Goal: Task Accomplishment & Management: Manage account settings

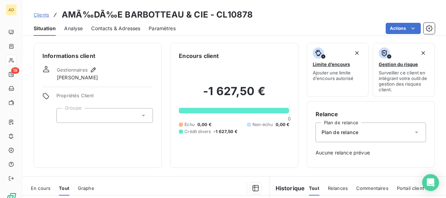
scroll to position [153, 0]
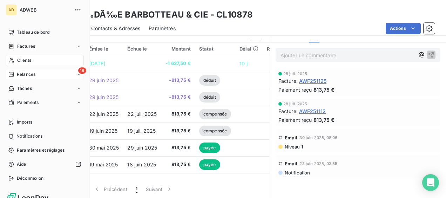
click at [18, 73] on span "Relances" at bounding box center [26, 74] width 19 height 6
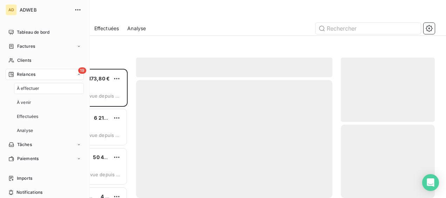
scroll to position [123, 88]
click at [24, 85] on span "À effectuer" at bounding box center [28, 88] width 23 height 6
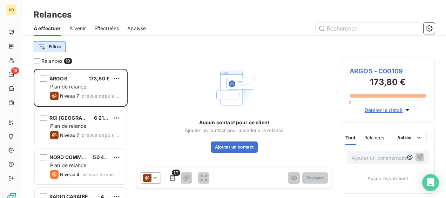
click at [62, 49] on html "AD 19 Relances À effectuer À venir Effectuées Analyse Filtrer Relances 19 [GEOG…" at bounding box center [223, 99] width 446 height 198
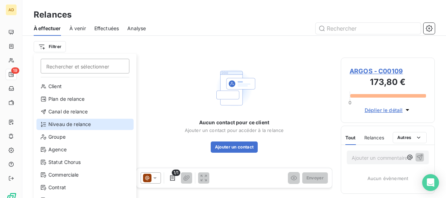
click at [70, 123] on div "Niveau de relance" at bounding box center [84, 124] width 97 height 11
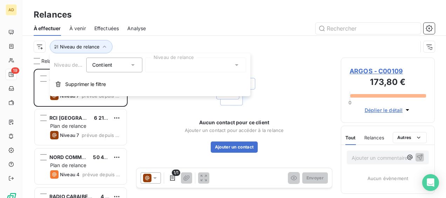
click at [165, 67] on div at bounding box center [195, 65] width 101 height 15
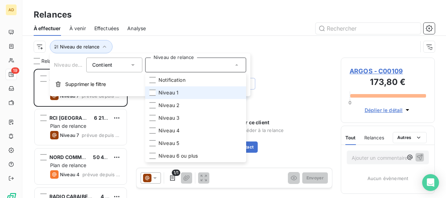
click at [166, 93] on span "Niveau 1" at bounding box center [169, 92] width 20 height 7
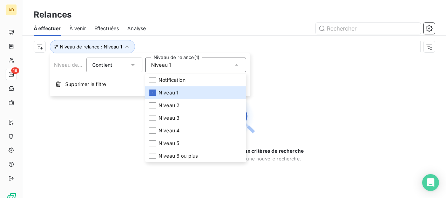
click at [289, 78] on div "Aucune relance ne correspond aux critères de recherche [PERSON_NAME] l’orthogra…" at bounding box center [234, 128] width 424 height 140
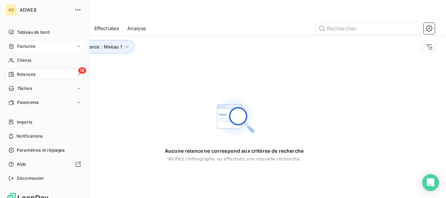
click at [37, 48] on div "Factures" at bounding box center [45, 46] width 78 height 11
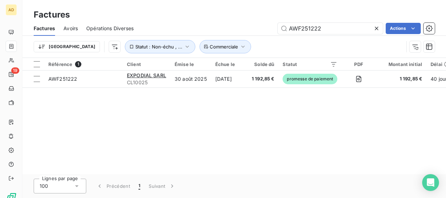
click at [376, 29] on icon at bounding box center [376, 28] width 7 height 7
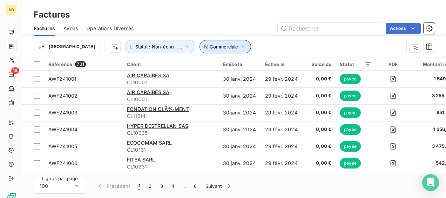
click at [210, 44] on span "Commerciale" at bounding box center [224, 47] width 28 height 6
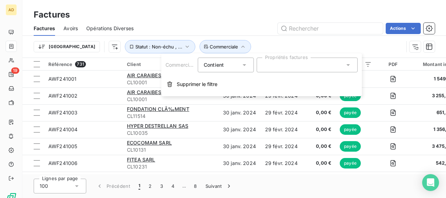
click at [284, 63] on div at bounding box center [307, 65] width 101 height 15
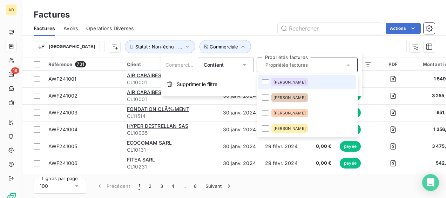
click at [279, 81] on span "[PERSON_NAME]" at bounding box center [290, 82] width 32 height 4
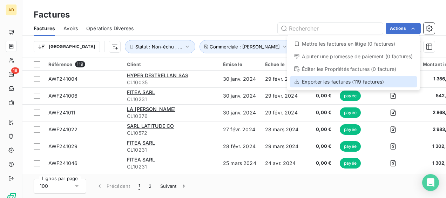
click at [345, 80] on div "Exporter les factures (119 factures)" at bounding box center [353, 81] width 127 height 11
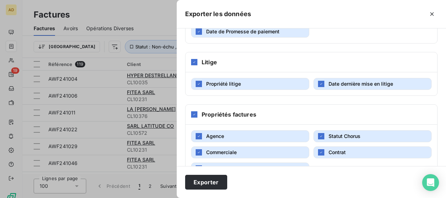
scroll to position [251, 0]
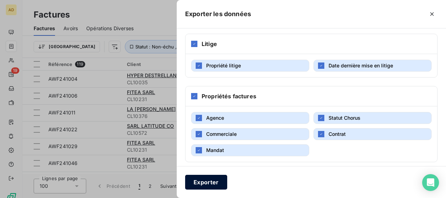
click at [207, 183] on button "Exporter" at bounding box center [206, 182] width 42 height 15
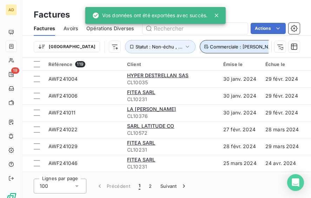
click at [281, 47] on icon "button" at bounding box center [284, 46] width 7 height 7
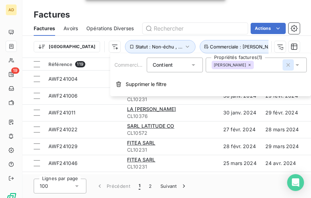
click at [289, 65] on icon "button" at bounding box center [288, 65] width 4 height 4
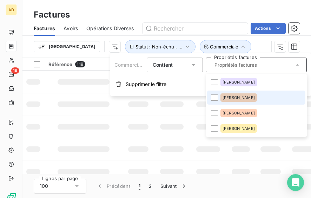
click at [243, 99] on span "[PERSON_NAME]" at bounding box center [238, 97] width 32 height 4
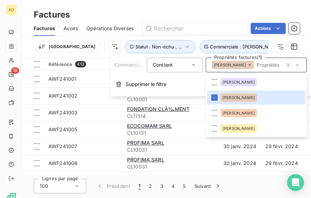
click at [232, 4] on div "Factures Factures Avoirs Opérations Diverses Actions Trier Statut : Non-échu , …" at bounding box center [166, 29] width 288 height 58
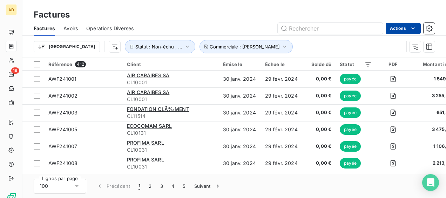
click at [404, 29] on html "AD 19 Factures Factures Avoirs Opérations Diverses Actions Trier Statut : Non-é…" at bounding box center [223, 99] width 446 height 198
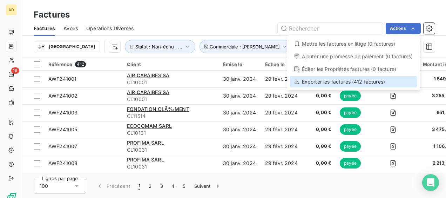
click at [370, 83] on div "Exporter les factures (412 factures)" at bounding box center [353, 81] width 127 height 11
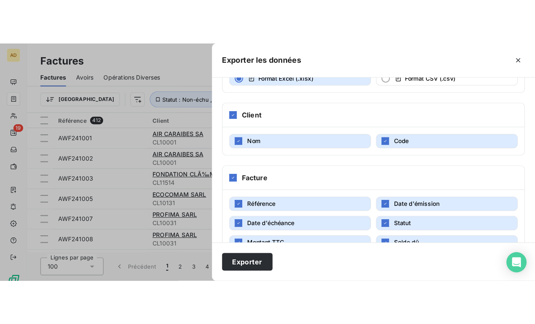
scroll to position [140, 0]
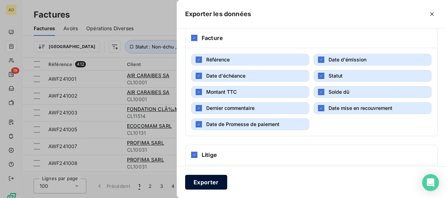
click at [194, 183] on button "Exporter" at bounding box center [206, 182] width 42 height 15
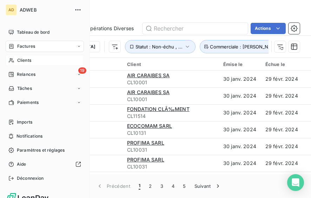
click at [39, 61] on div "Clients" at bounding box center [45, 60] width 78 height 11
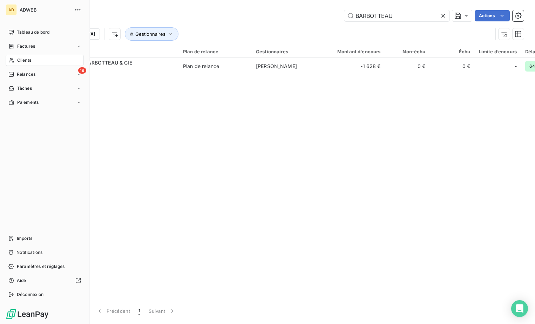
click at [22, 61] on span "Clients" at bounding box center [24, 60] width 14 height 6
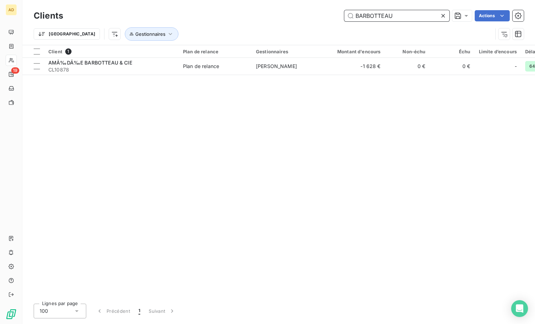
drag, startPoint x: 412, startPoint y: 15, endPoint x: 317, endPoint y: 16, distance: 95.4
click at [317, 16] on div "BARBOTTEAU Actions" at bounding box center [298, 15] width 453 height 11
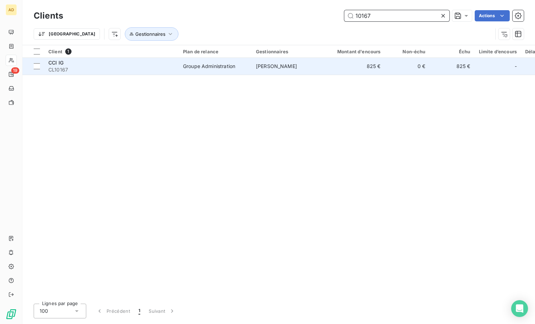
type input "10167"
click at [315, 68] on td "[PERSON_NAME]" at bounding box center [288, 66] width 73 height 17
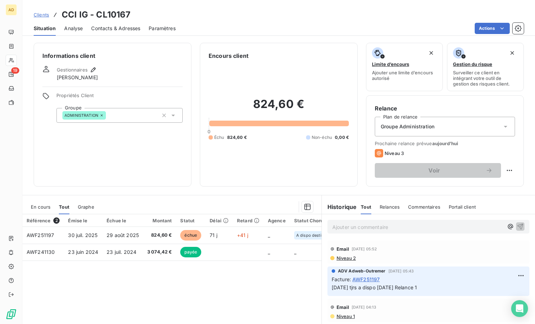
click at [138, 27] on span "Contacts & Adresses" at bounding box center [115, 28] width 49 height 7
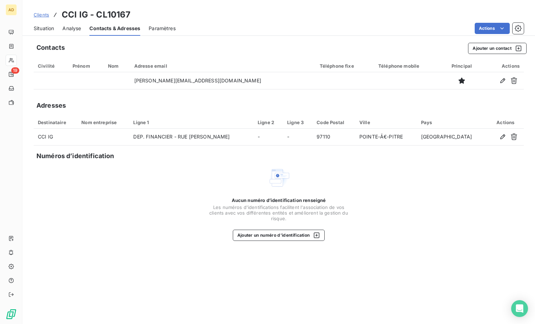
click at [50, 29] on span "Situation" at bounding box center [44, 28] width 20 height 7
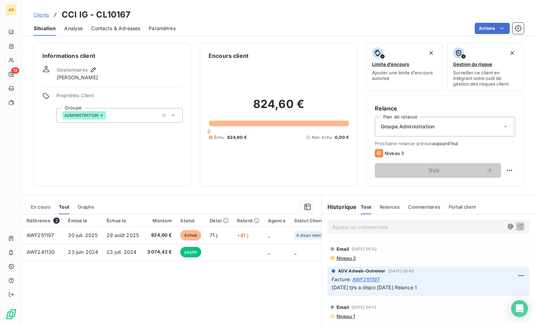
click at [39, 198] on span "En cours" at bounding box center [41, 207] width 20 height 6
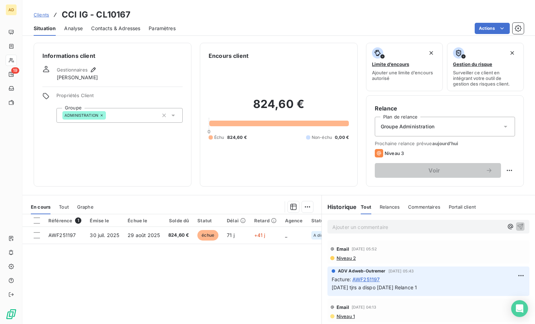
click at [246, 198] on div "Référence 1 Émise le Échue le Solde dû Statut Délai Retard Agence Statut Chorus…" at bounding box center [171, 281] width 299 height 135
click at [296, 198] on div "Référence 1 Émise le Échue le Solde dû Statut Délai Retard Agence Statut Chorus…" at bounding box center [171, 281] width 299 height 135
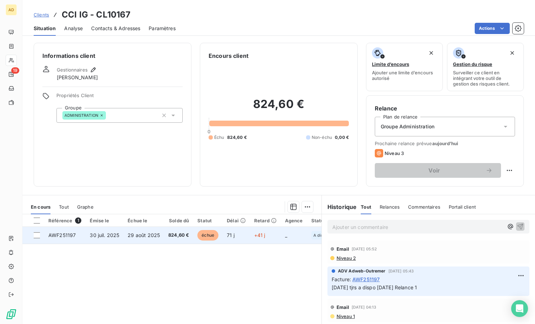
click at [99, 198] on span "30 juil. 2025" at bounding box center [104, 235] width 29 height 6
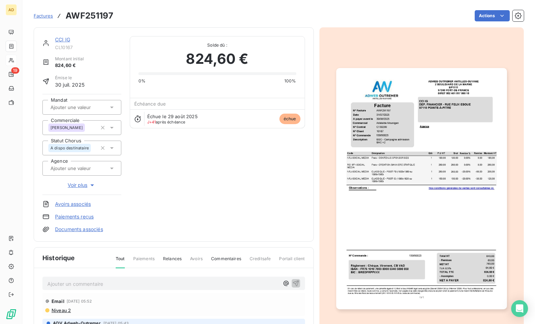
click at [53, 198] on p "Ajouter un commentaire ﻿" at bounding box center [163, 284] width 232 height 9
click at [293, 198] on icon "button" at bounding box center [296, 283] width 6 height 6
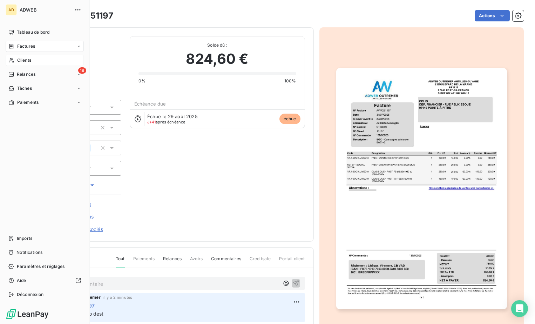
click at [24, 58] on span "Clients" at bounding box center [24, 60] width 14 height 6
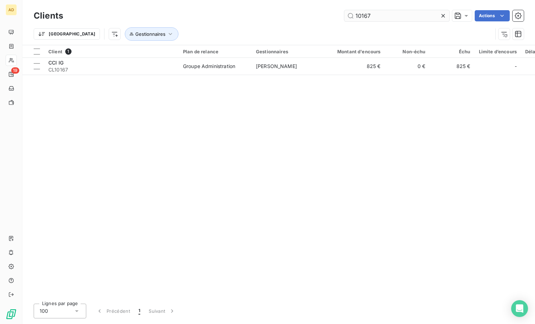
drag, startPoint x: 385, startPoint y: 17, endPoint x: 362, endPoint y: 16, distance: 23.5
click at [362, 16] on input "10167" at bounding box center [397, 15] width 105 height 11
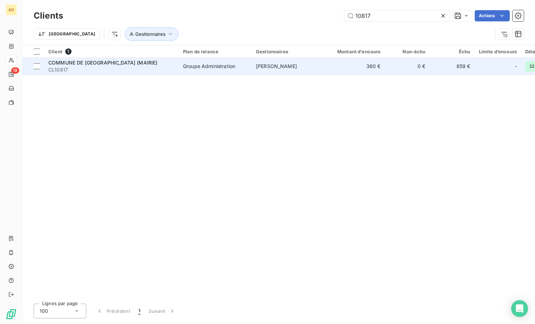
type input "10817"
click at [323, 66] on td "[PERSON_NAME]" at bounding box center [288, 66] width 73 height 17
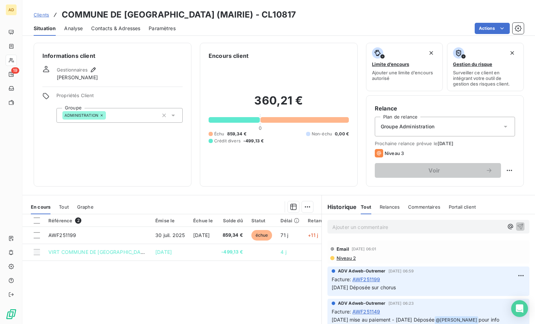
click at [66, 198] on span "Tout" at bounding box center [64, 207] width 10 height 6
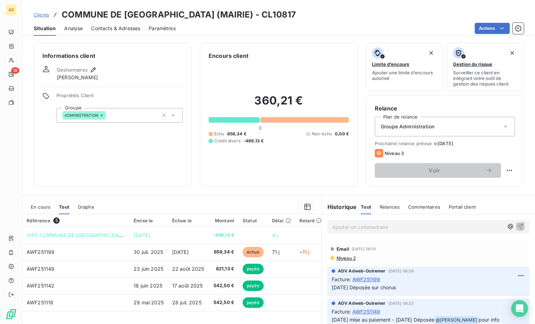
click at [32, 198] on span "En cours" at bounding box center [41, 207] width 20 height 6
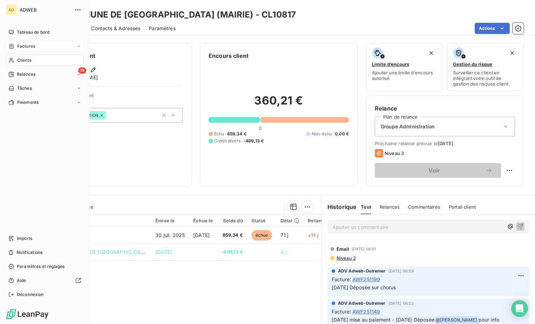
click at [30, 47] on span "Factures" at bounding box center [26, 46] width 18 height 6
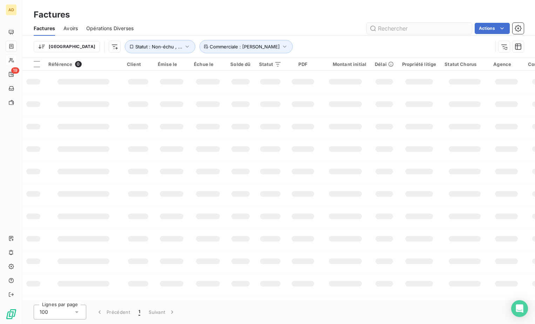
click at [407, 26] on input "text" at bounding box center [419, 28] width 105 height 11
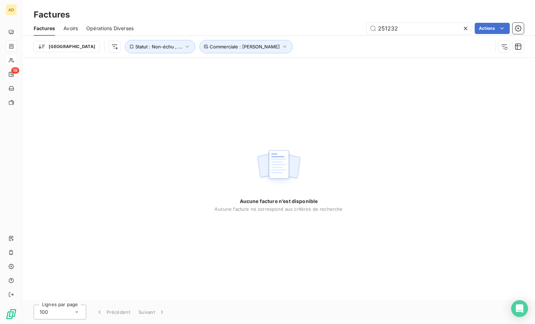
type input "251232"
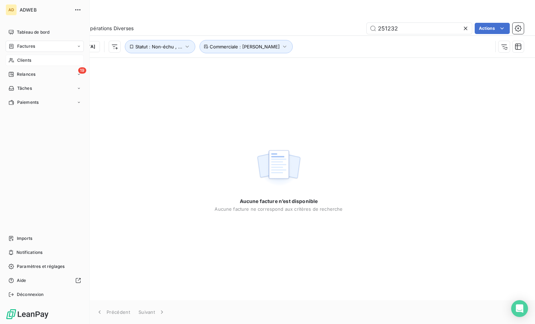
click at [26, 61] on span "Clients" at bounding box center [24, 60] width 14 height 6
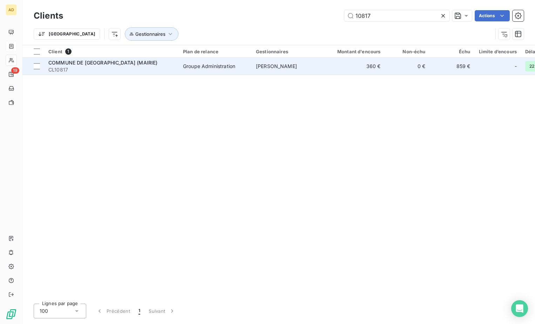
click at [157, 69] on span "CL10817" at bounding box center [111, 69] width 126 height 7
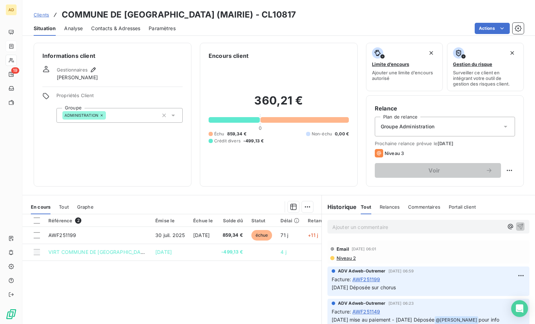
click at [341, 198] on span "Niveau 2" at bounding box center [346, 258] width 20 height 6
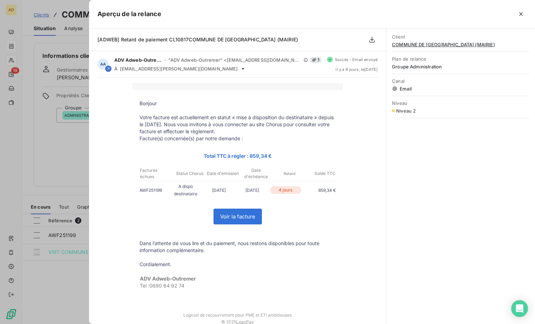
click at [72, 198] on div at bounding box center [267, 162] width 535 height 324
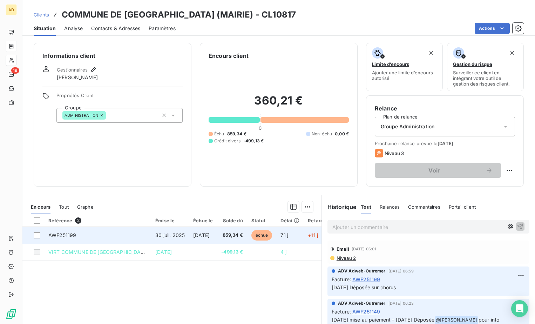
click at [168, 198] on span "30 juil. 2025" at bounding box center [169, 235] width 29 height 6
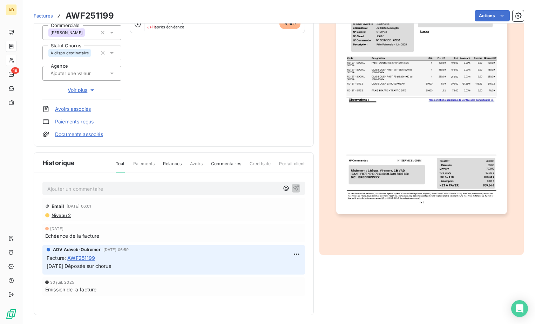
scroll to position [98, 0]
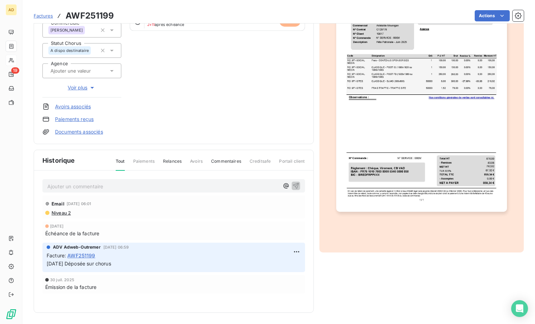
click at [60, 198] on span "Niveau 2" at bounding box center [61, 213] width 20 height 6
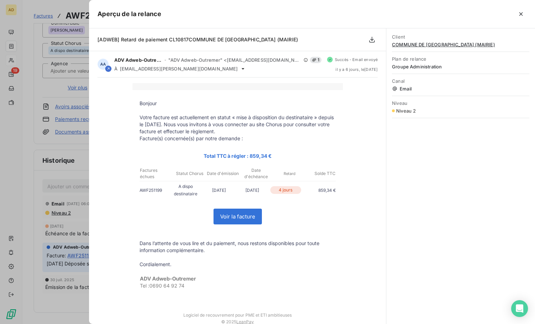
click at [60, 198] on div at bounding box center [267, 162] width 535 height 324
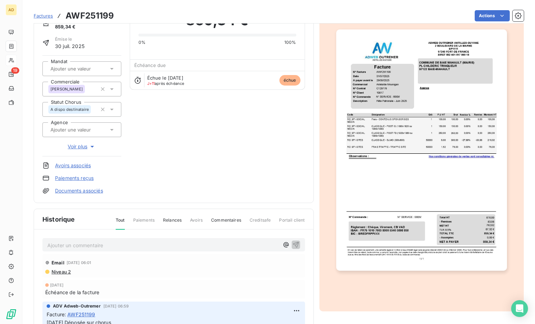
scroll to position [0, 0]
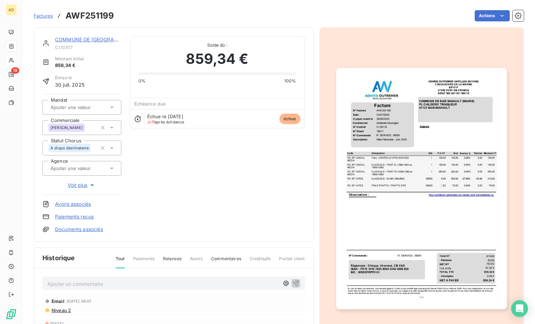
click at [78, 40] on link "COMMUNE DE [GEOGRAPHIC_DATA] (MAIRIE)" at bounding box center [110, 39] width 110 height 6
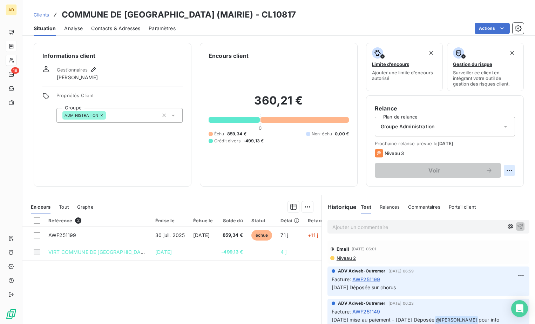
click at [446, 171] on html "AD 19 Clients COMMUNE DE BAIE-MAHAULT (MAIRIE) - CL10817 Situation Analyse Cont…" at bounding box center [267, 162] width 535 height 324
click at [446, 185] on div "Replanifier cette action" at bounding box center [475, 185] width 63 height 11
select select "9"
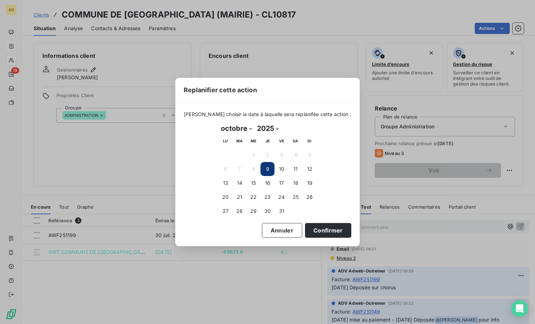
click at [265, 167] on button "9" at bounding box center [268, 169] width 14 height 14
click at [266, 169] on button "9" at bounding box center [268, 169] width 14 height 14
click at [309, 198] on button "Confirmer" at bounding box center [328, 230] width 46 height 15
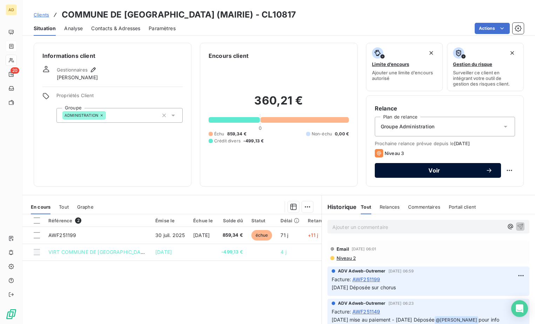
click at [410, 169] on span "Voir" at bounding box center [434, 171] width 102 height 6
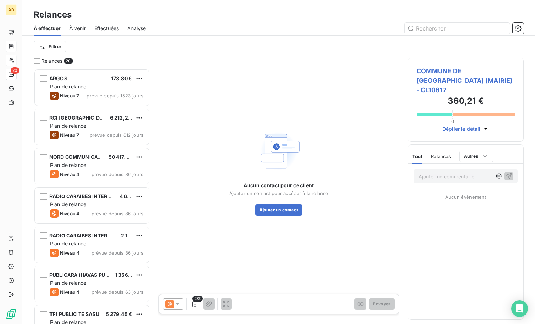
scroll to position [250, 111]
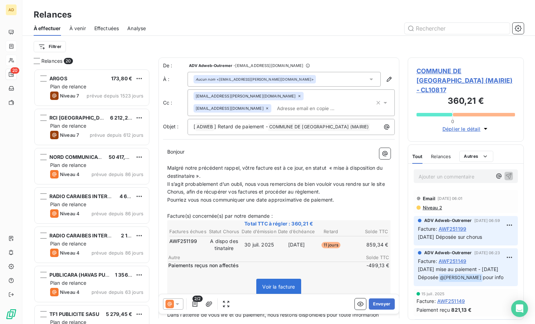
click at [176, 198] on icon at bounding box center [177, 304] width 7 height 7
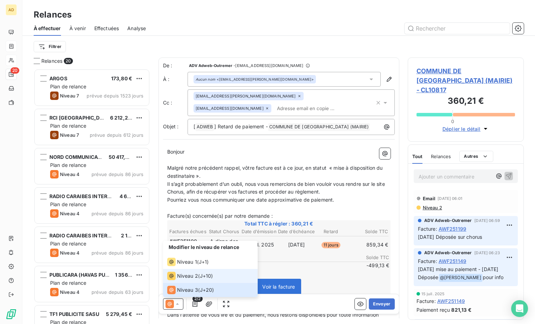
click at [185, 198] on span "Niveau 2" at bounding box center [187, 276] width 21 height 7
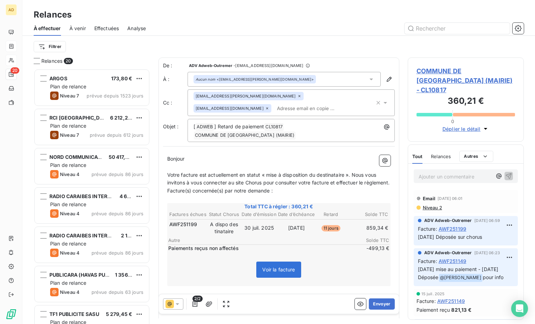
click at [350, 172] on span "Votre facture est actuellement en statut « mise à disposition du destinataire »…" at bounding box center [278, 179] width 222 height 14
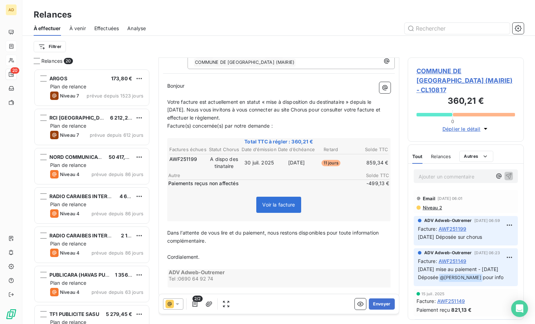
scroll to position [74, 0]
click at [194, 198] on icon "button" at bounding box center [195, 304] width 5 height 6
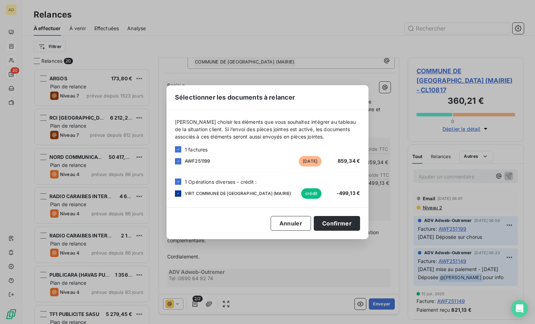
click at [178, 194] on icon at bounding box center [178, 194] width 4 height 4
click at [333, 198] on button "Confirmer" at bounding box center [337, 223] width 46 height 15
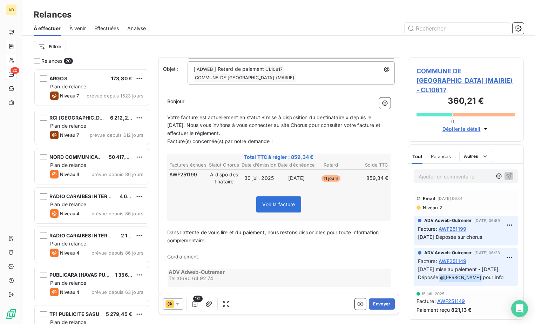
scroll to position [0, 0]
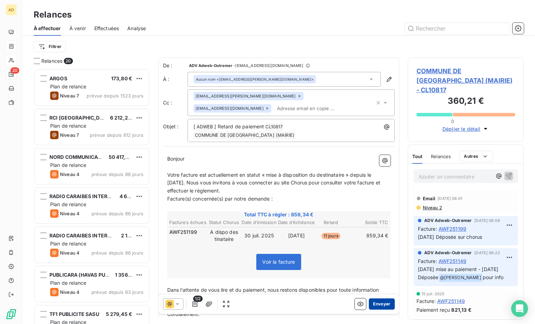
click at [375, 198] on button "Envoyer" at bounding box center [382, 304] width 26 height 11
